Goal: Find specific page/section: Find specific page/section

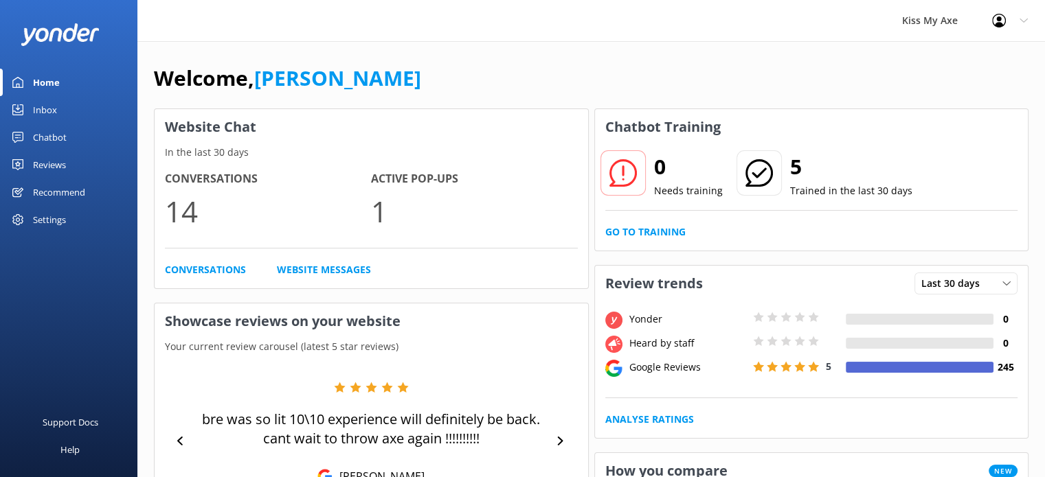
click at [55, 111] on div "Inbox" at bounding box center [45, 109] width 24 height 27
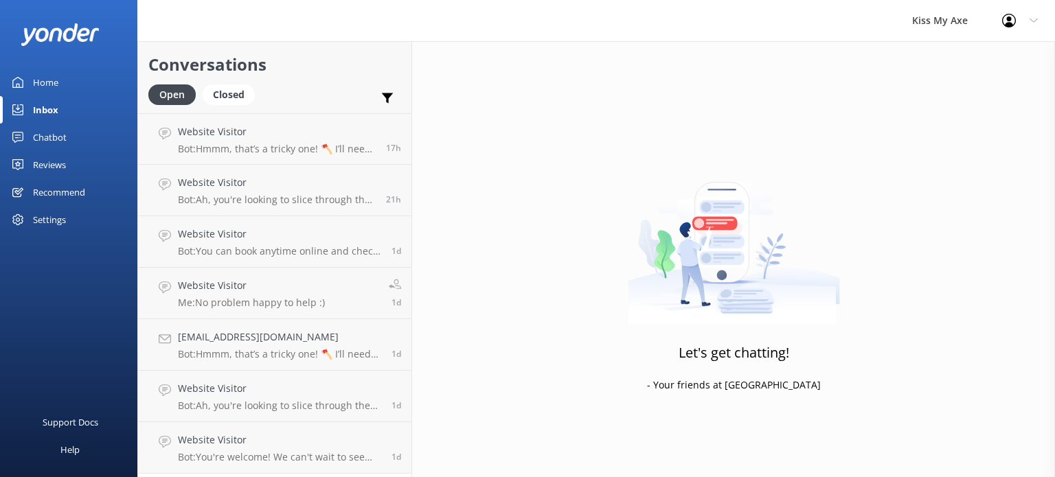
click at [43, 161] on div "Reviews" at bounding box center [49, 164] width 33 height 27
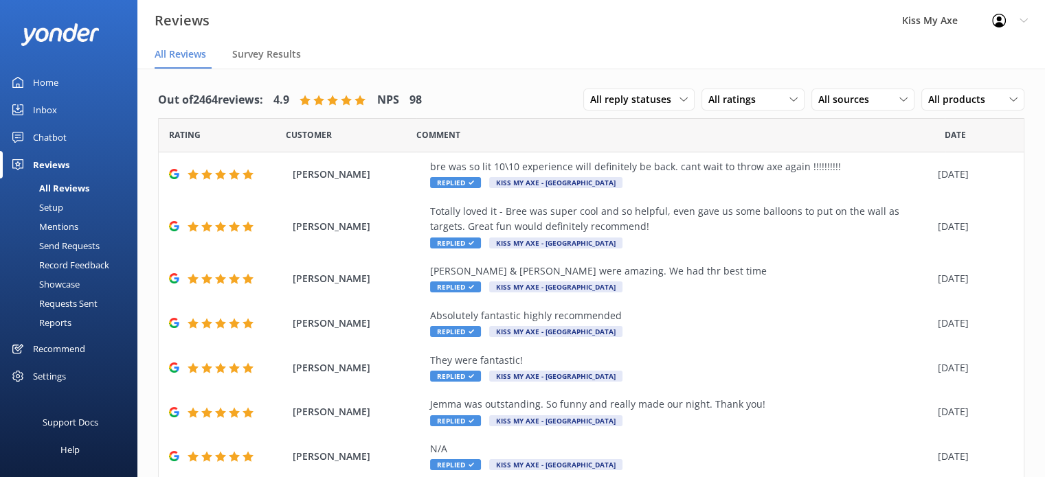
click at [49, 137] on div "Chatbot" at bounding box center [50, 137] width 34 height 27
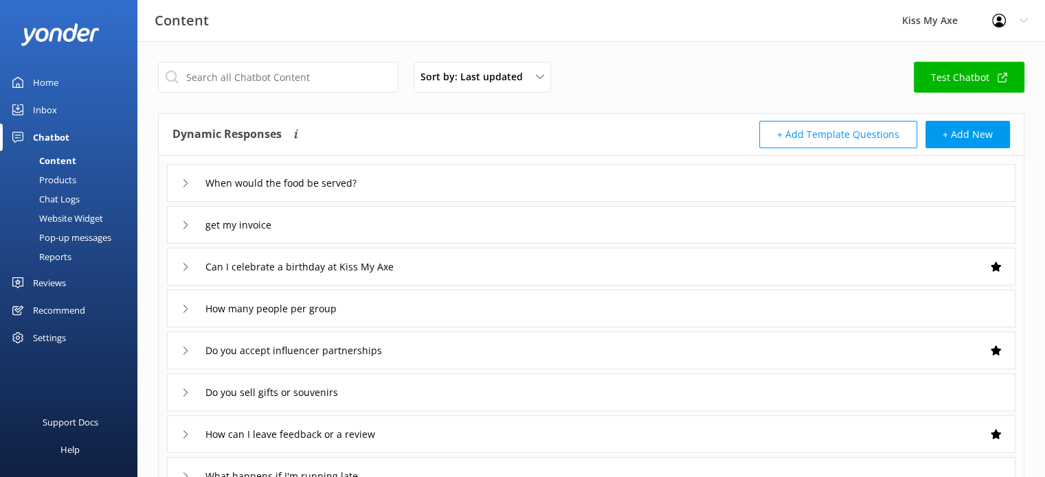
click at [54, 342] on div "Settings" at bounding box center [49, 337] width 33 height 27
